Goal: Task Accomplishment & Management: Manage account settings

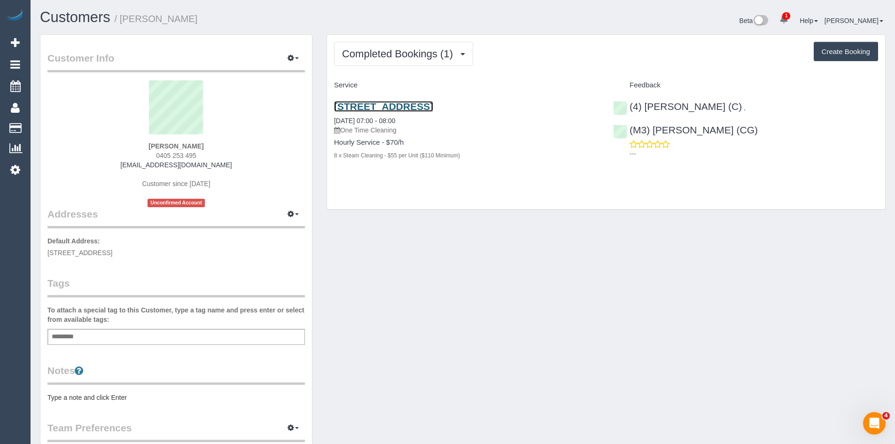
click at [381, 109] on link "[STREET_ADDRESS]" at bounding box center [383, 106] width 99 height 11
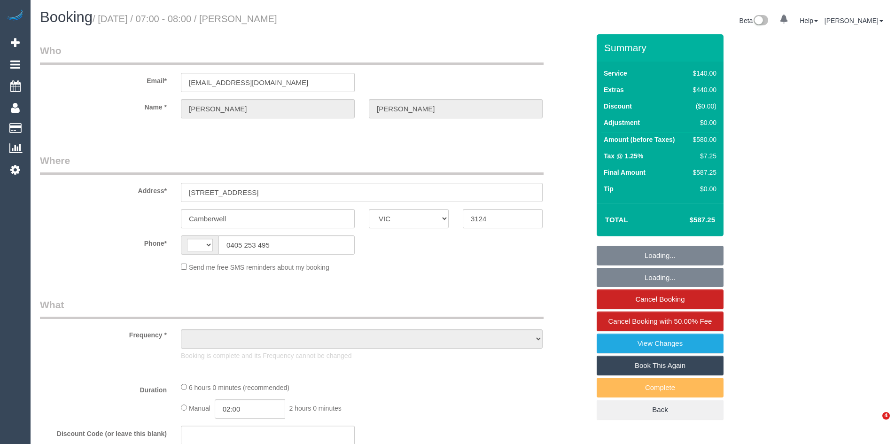
select select "VIC"
select select "string:AU"
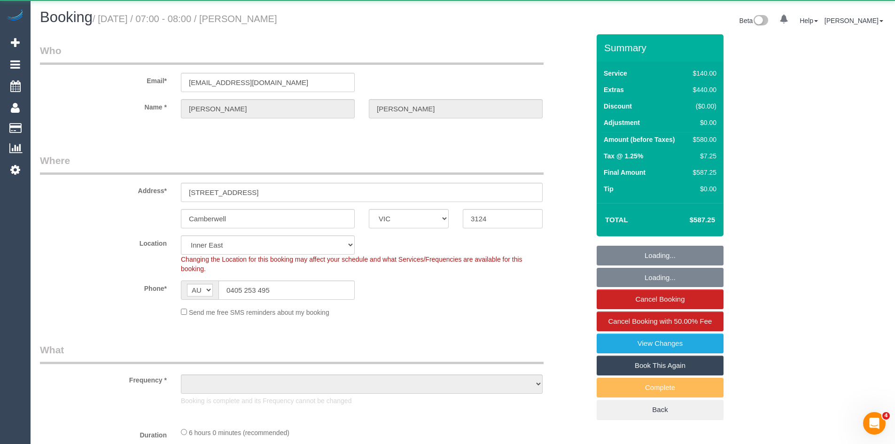
select select "string:stripe-pm_1S3qJP2GScqysDRVLOWGPqYg"
select select "number:28"
select select "number:14"
select select "number:18"
select select "number:25"
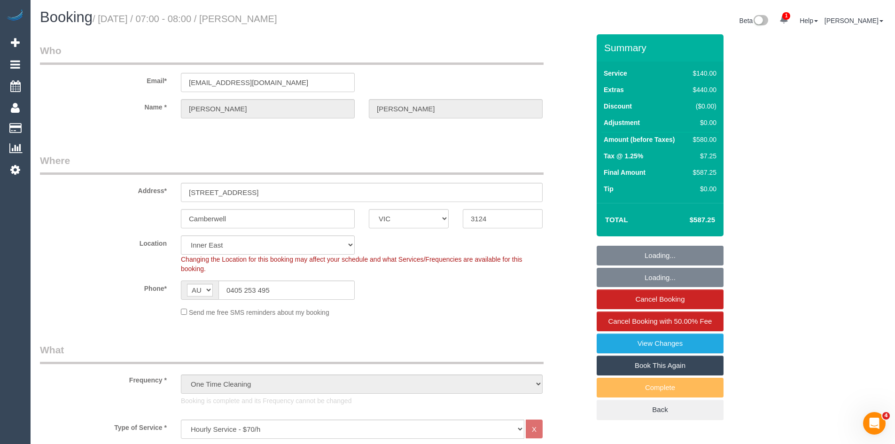
select select "object:1538"
select select "spot1"
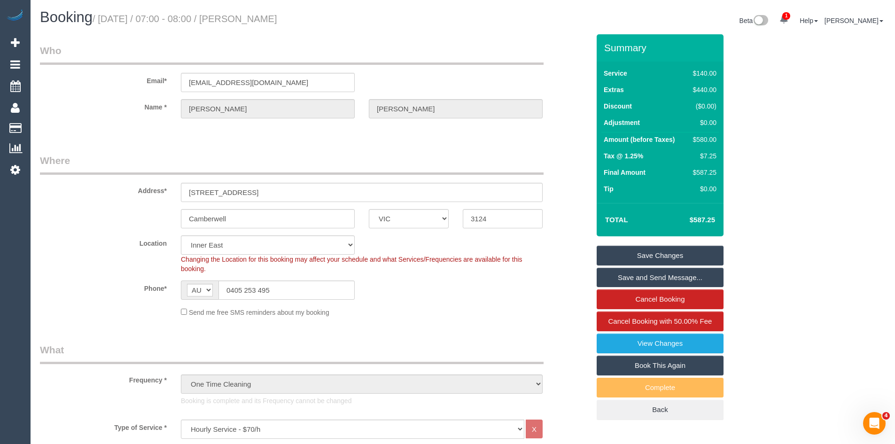
drag, startPoint x: 259, startPoint y: 17, endPoint x: 309, endPoint y: 18, distance: 50.3
click at [309, 18] on h1 "Booking / September 04, 2025 / 07:00 - 08:00 / Vicky Beale" at bounding box center [248, 17] width 416 height 16
copy small "[PERSON_NAME]"
